Goal: Find specific page/section: Find specific page/section

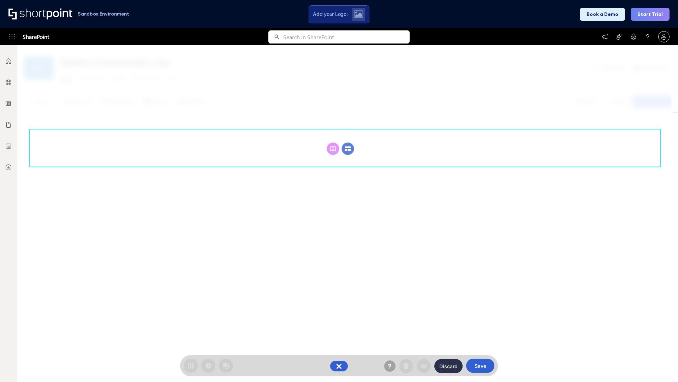
click at [348, 148] on circle at bounding box center [348, 148] width 12 height 12
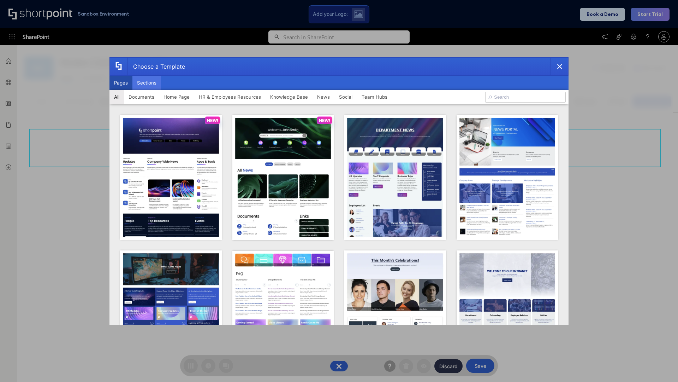
click at [147, 83] on button "Sections" at bounding box center [147, 83] width 29 height 14
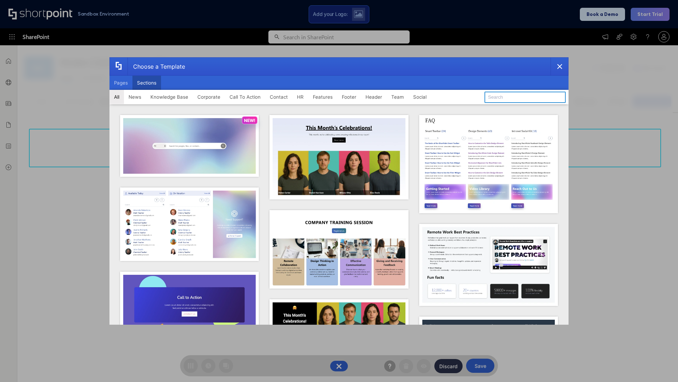
type input "Meet The Team 3"
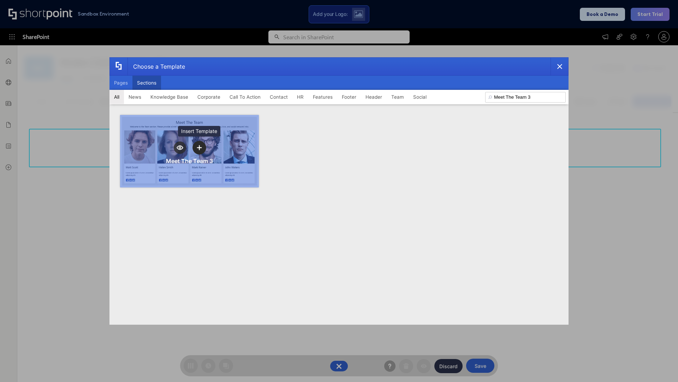
click at [199, 147] on icon "template selector" at bounding box center [199, 147] width 5 height 5
